Goal: Information Seeking & Learning: Learn about a topic

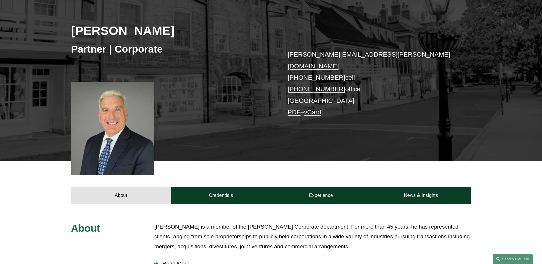
scroll to position [171, 0]
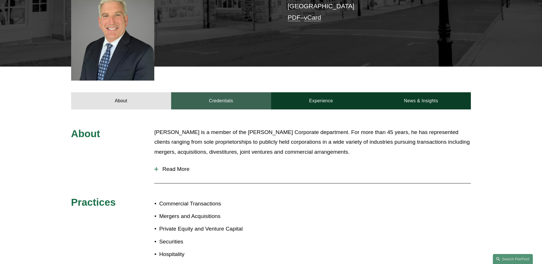
click at [260, 92] on link "Credentials" at bounding box center [221, 100] width 100 height 17
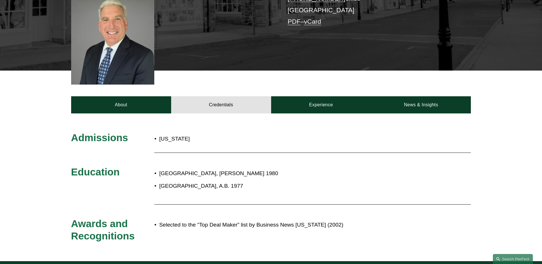
scroll to position [200, 0]
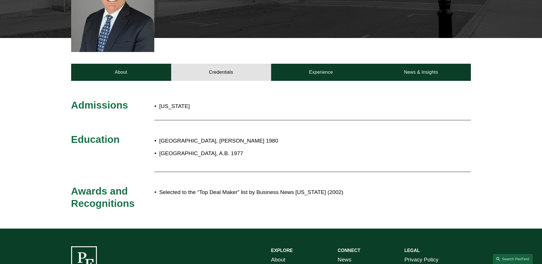
drag, startPoint x: 210, startPoint y: 145, endPoint x: 232, endPoint y: 141, distance: 23.0
click at [232, 149] on p "[GEOGRAPHIC_DATA], A.B. 1977" at bounding box center [290, 154] width 262 height 10
drag, startPoint x: 232, startPoint y: 141, endPoint x: 237, endPoint y: 148, distance: 8.8
click at [237, 149] on p "[GEOGRAPHIC_DATA], A.B. 1977" at bounding box center [290, 154] width 262 height 10
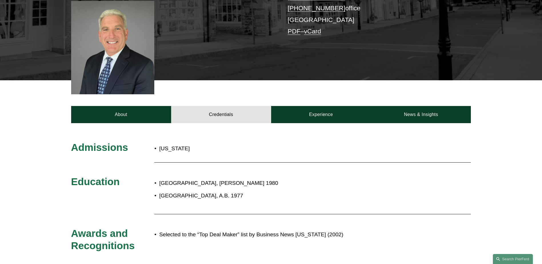
scroll to position [171, 0]
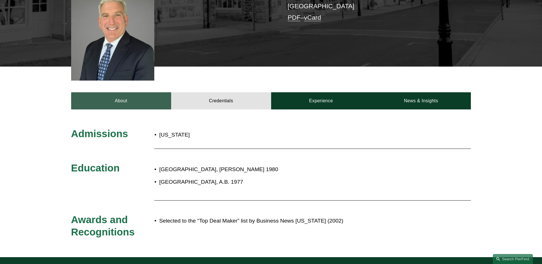
click at [131, 94] on link "About" at bounding box center [121, 100] width 100 height 17
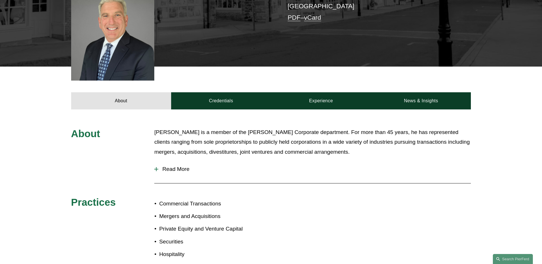
click at [187, 166] on span "Read More" at bounding box center [314, 169] width 313 height 6
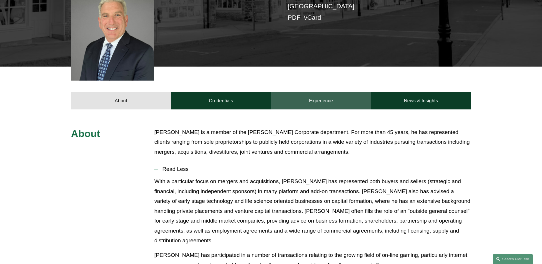
click at [313, 94] on link "Experience" at bounding box center [321, 100] width 100 height 17
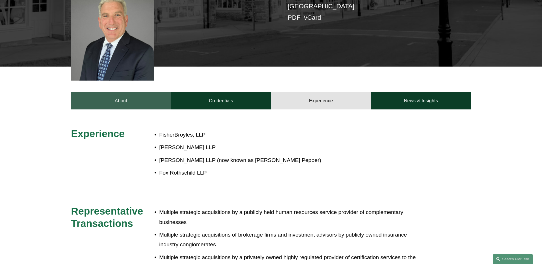
click at [144, 95] on link "About" at bounding box center [121, 100] width 100 height 17
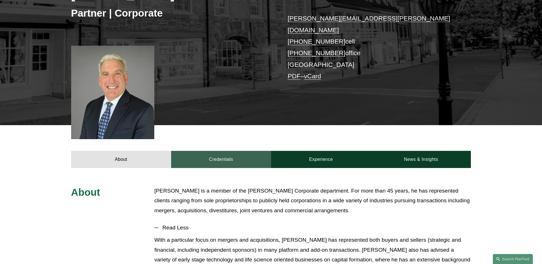
scroll to position [86, 0]
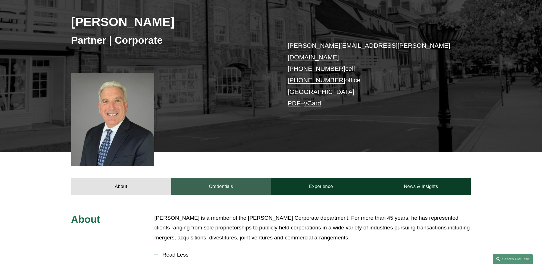
click at [241, 178] on link "Credentials" at bounding box center [221, 186] width 100 height 17
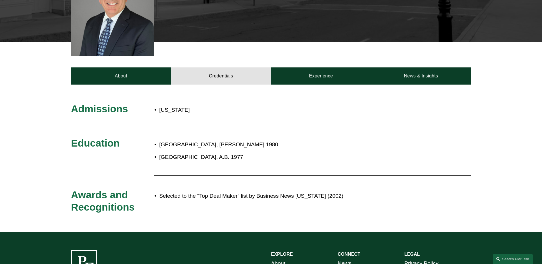
scroll to position [200, 0]
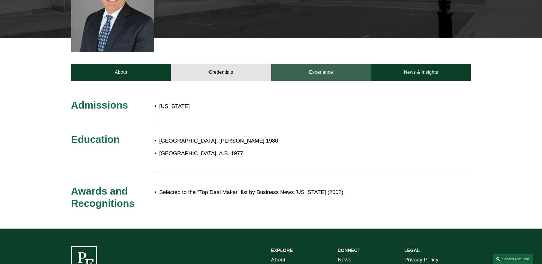
click at [342, 72] on link "Experience" at bounding box center [321, 72] width 100 height 17
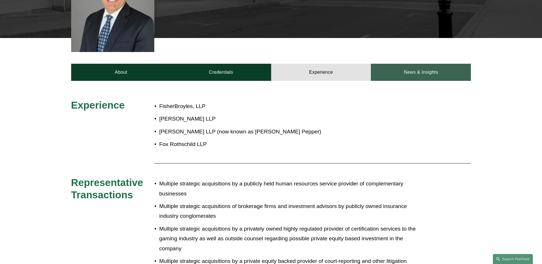
click at [397, 65] on link "News & Insights" at bounding box center [421, 72] width 100 height 17
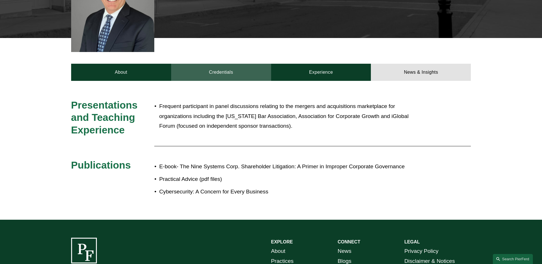
click at [233, 64] on link "Credentials" at bounding box center [221, 72] width 100 height 17
